Goal: Use online tool/utility: Utilize a website feature to perform a specific function

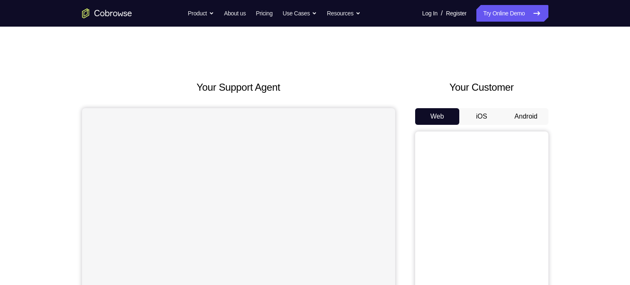
click at [518, 114] on button "Android" at bounding box center [526, 116] width 45 height 17
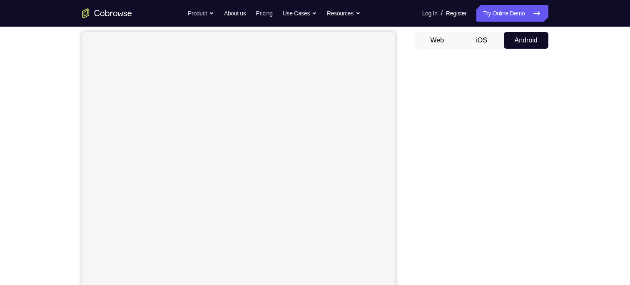
scroll to position [77, 0]
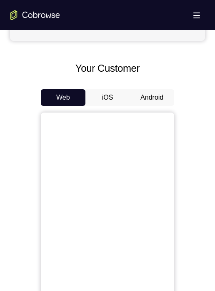
scroll to position [338, 0]
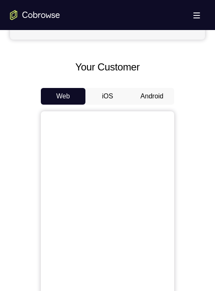
click at [154, 99] on button "Android" at bounding box center [151, 96] width 45 height 17
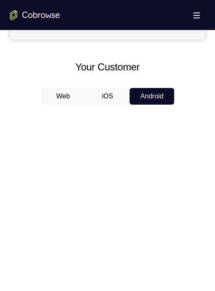
click at [154, 99] on button "Android" at bounding box center [151, 96] width 45 height 17
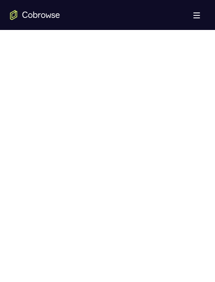
scroll to position [426, 0]
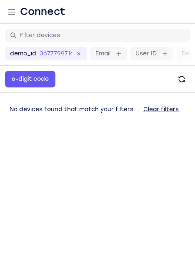
scroll to position [8, 0]
